Goal: Find specific page/section: Find specific page/section

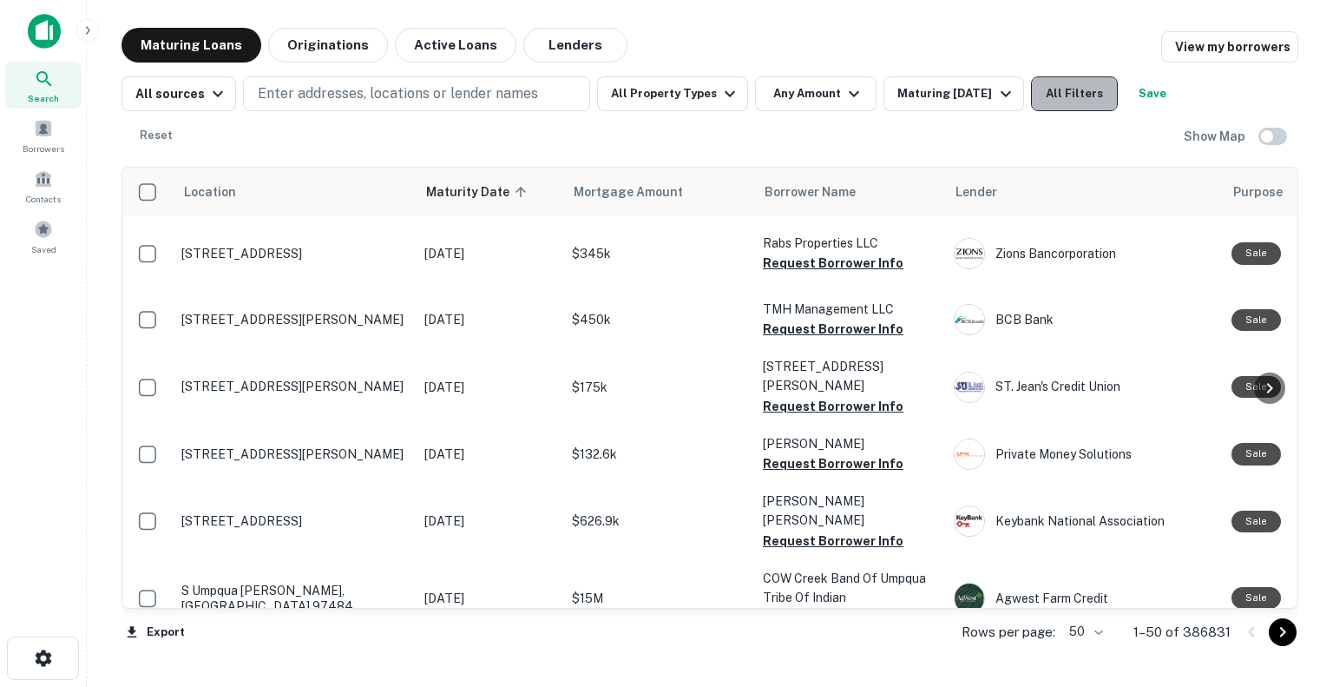
click at [1082, 107] on button "All Filters" at bounding box center [1074, 93] width 87 height 35
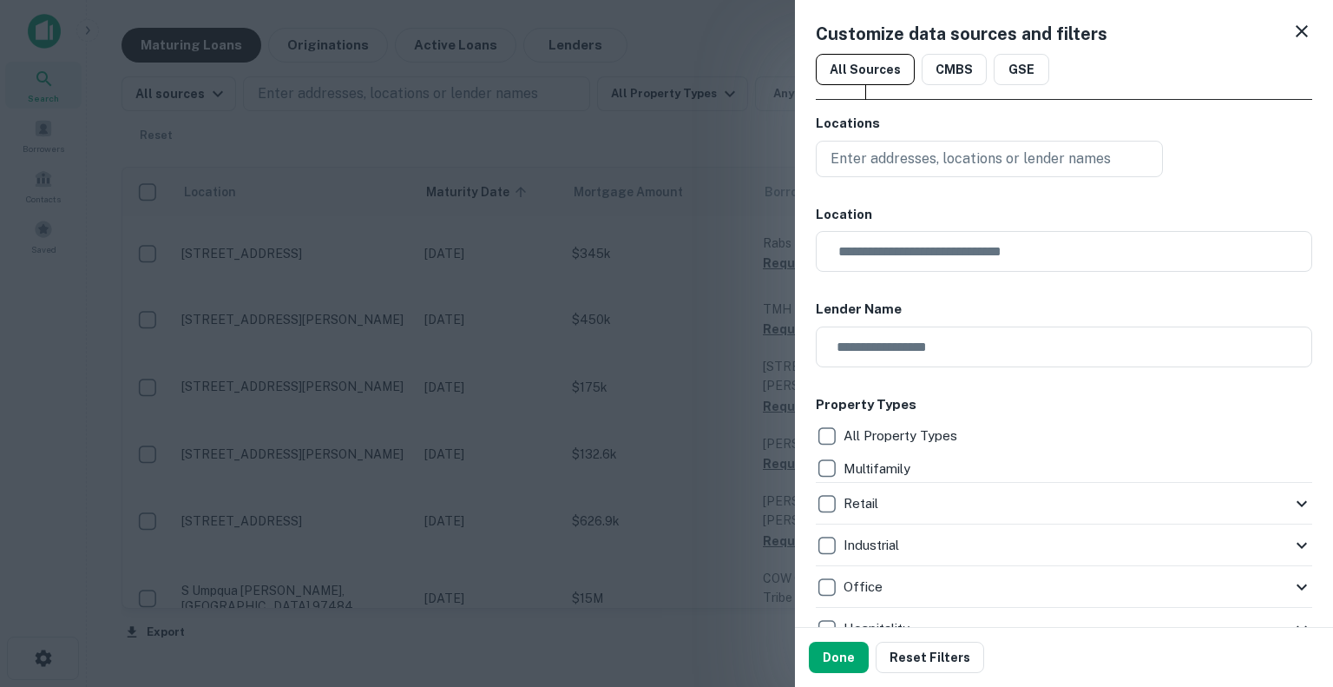
click at [1292, 28] on icon at bounding box center [1302, 31] width 21 height 21
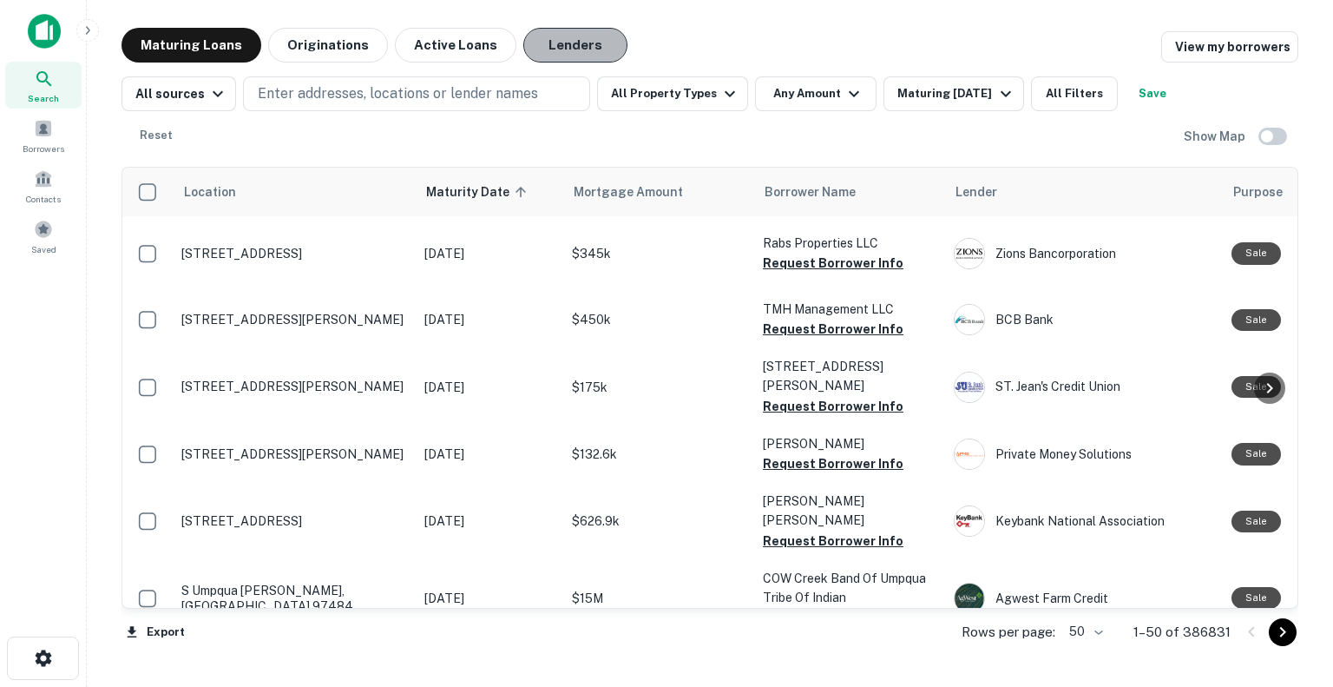
click at [558, 44] on button "Lenders" at bounding box center [575, 45] width 104 height 35
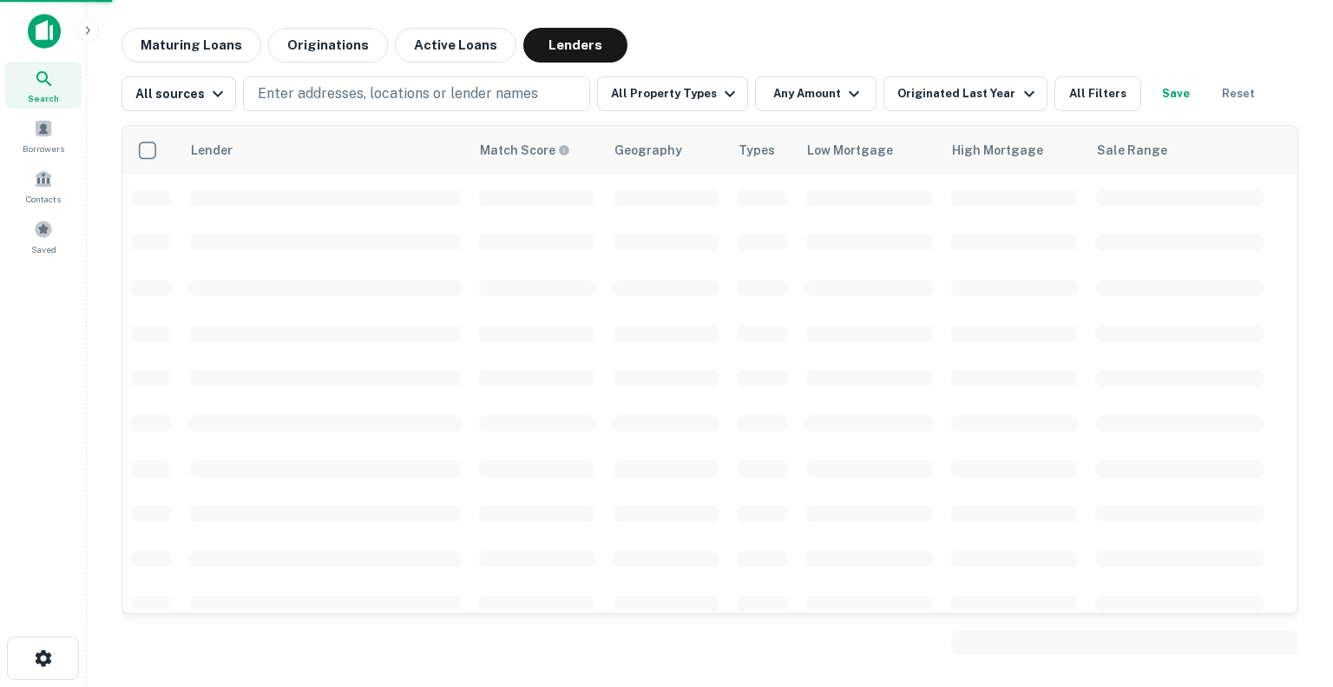
drag, startPoint x: 558, startPoint y: 44, endPoint x: 1000, endPoint y: 277, distance: 499.3
click at [1000, 277] on div "Maturing Loans Originations Active Loans Lenders All sources Enter addresses, l…" at bounding box center [710, 345] width 1177 height 635
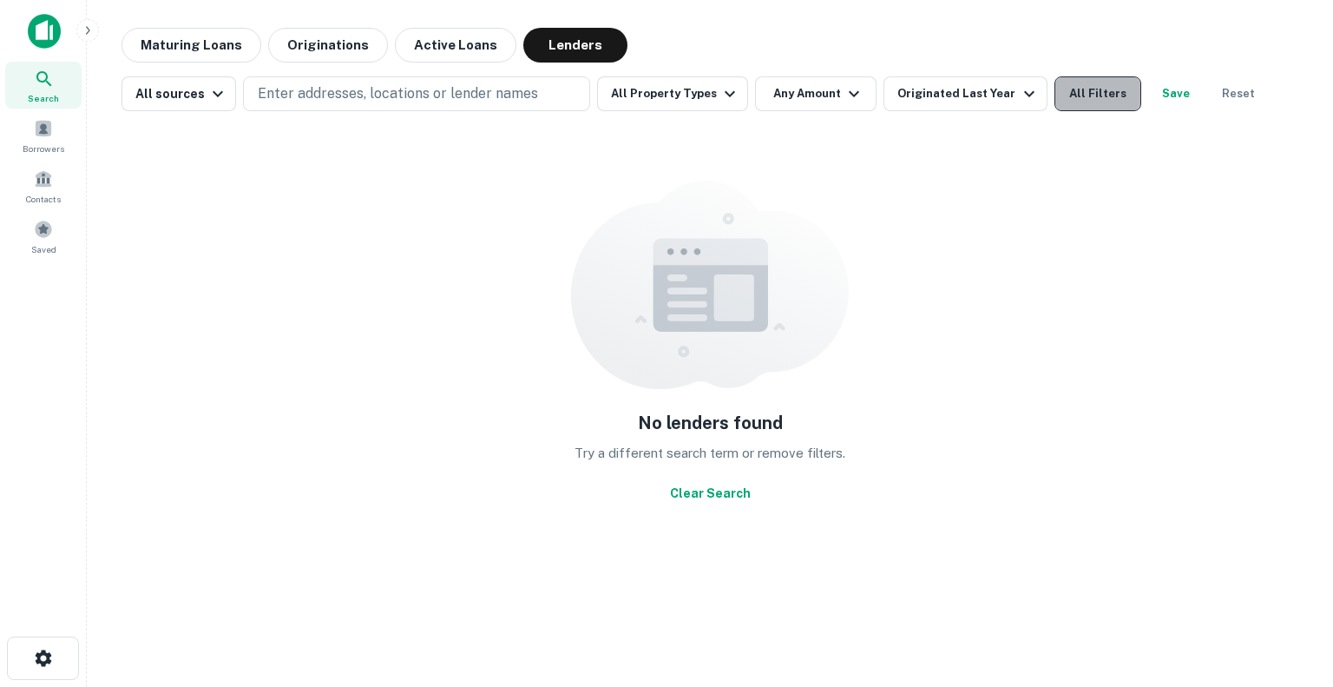
click at [1063, 96] on button "All Filters" at bounding box center [1098, 93] width 87 height 35
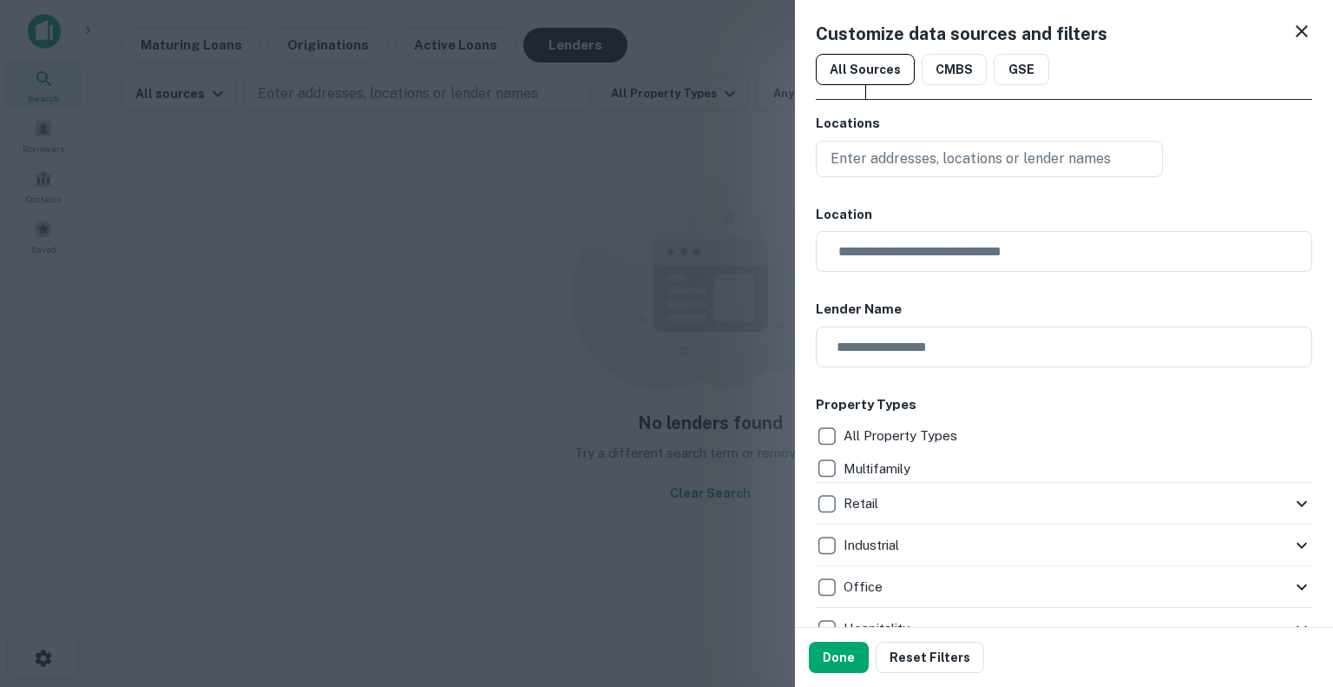
click at [1292, 30] on icon at bounding box center [1302, 31] width 21 height 21
